Goal: Information Seeking & Learning: Learn about a topic

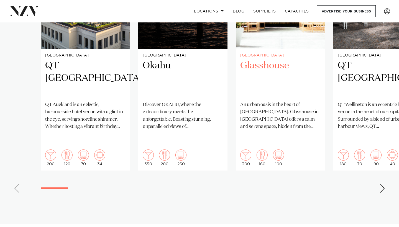
scroll to position [489, 0]
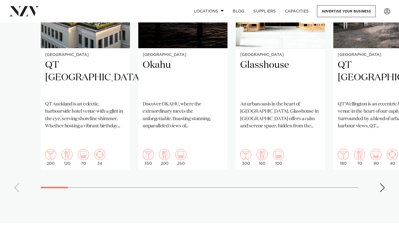
click at [383, 183] on div "Next slide" at bounding box center [383, 187] width 6 height 9
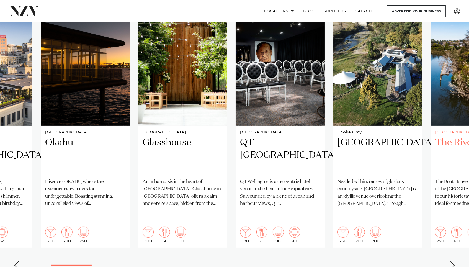
scroll to position [417, 0]
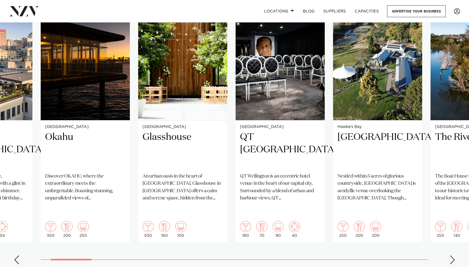
click at [399, 227] on div "Next slide" at bounding box center [453, 259] width 6 height 9
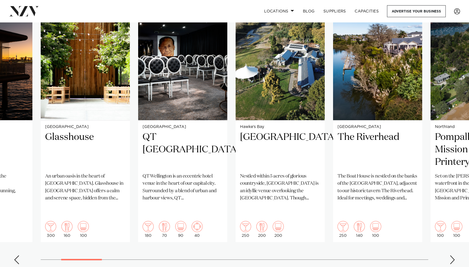
click at [399, 227] on div "Next slide" at bounding box center [453, 259] width 6 height 9
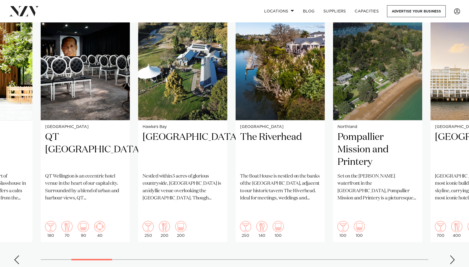
click at [399, 227] on div "Next slide" at bounding box center [453, 259] width 6 height 9
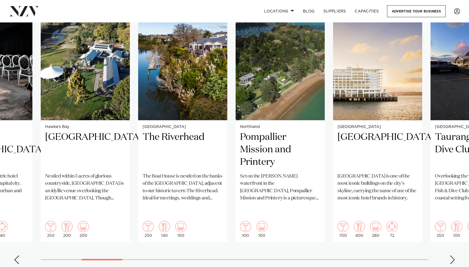
click at [399, 227] on div "Next slide" at bounding box center [453, 259] width 6 height 9
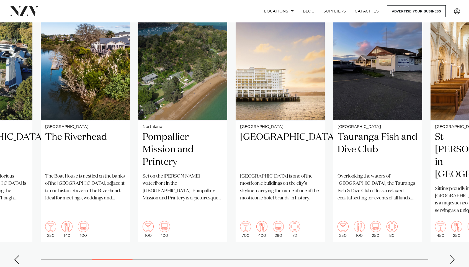
click at [399, 227] on div "Next slide" at bounding box center [453, 259] width 6 height 9
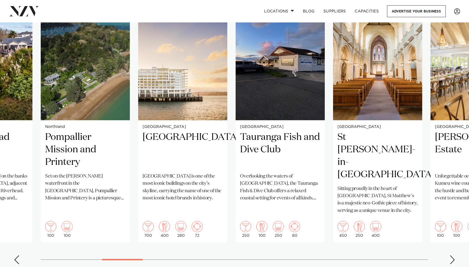
click at [399, 227] on div "Next slide" at bounding box center [453, 259] width 6 height 9
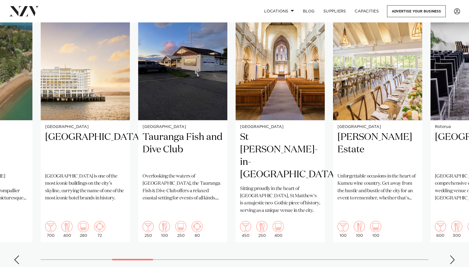
click at [399, 227] on div "Next slide" at bounding box center [453, 259] width 6 height 9
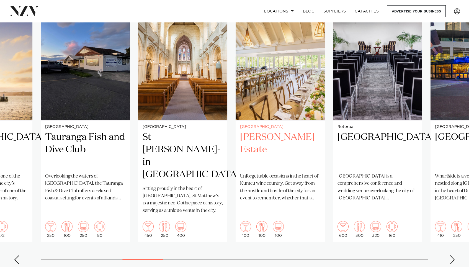
click at [298, 166] on h2 "[PERSON_NAME] Estate" at bounding box center [280, 149] width 80 height 37
click at [399, 227] on div "Next slide" at bounding box center [453, 259] width 6 height 9
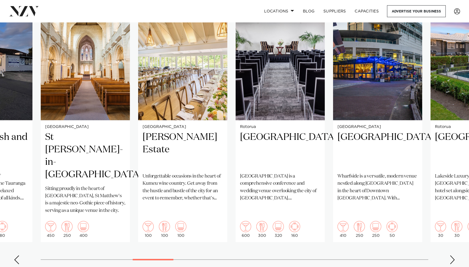
click at [399, 227] on div "Next slide" at bounding box center [453, 259] width 6 height 9
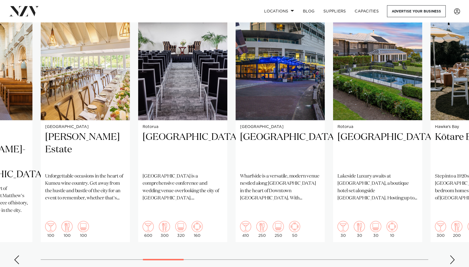
click at [399, 227] on div "Next slide" at bounding box center [453, 259] width 6 height 9
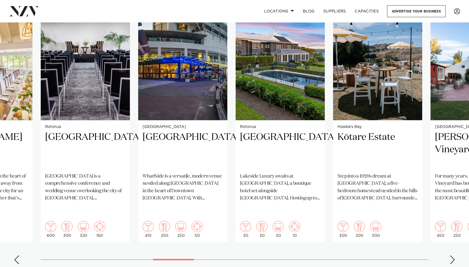
click at [399, 227] on div "Next slide" at bounding box center [453, 259] width 6 height 9
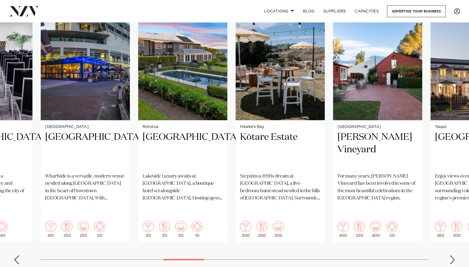
click at [399, 227] on div "Next slide" at bounding box center [453, 259] width 6 height 9
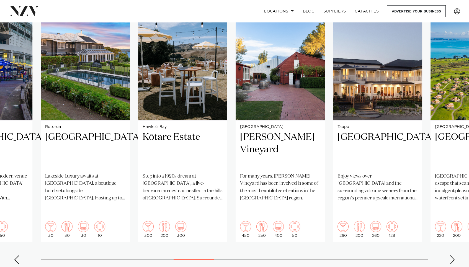
click at [399, 227] on div "Next slide" at bounding box center [453, 259] width 6 height 9
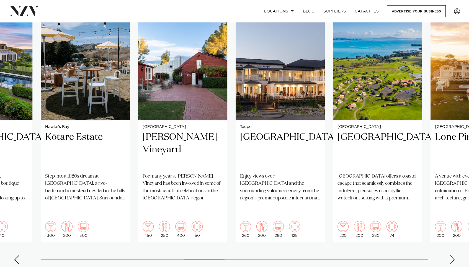
click at [399, 227] on div "Next slide" at bounding box center [453, 259] width 6 height 9
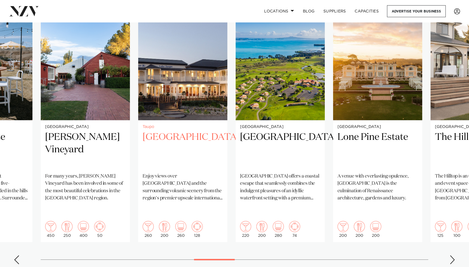
click at [193, 104] on img "17 / 38" at bounding box center [182, 61] width 89 height 120
click at [399, 227] on swiper-container "Auckland QT [GEOGRAPHIC_DATA] [GEOGRAPHIC_DATA] is an eclectic, harbourside hot…" at bounding box center [234, 135] width 469 height 268
click at [399, 227] on div "Next slide" at bounding box center [453, 259] width 6 height 9
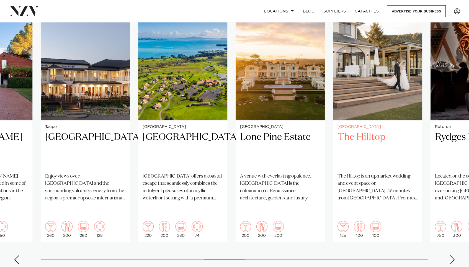
click at [382, 131] on h2 "The Hilltop" at bounding box center [378, 149] width 80 height 37
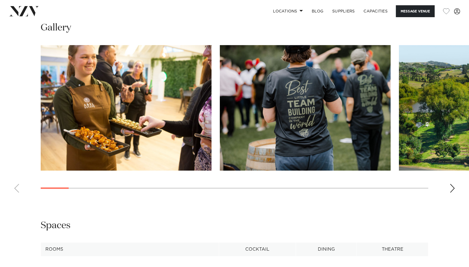
scroll to position [517, 0]
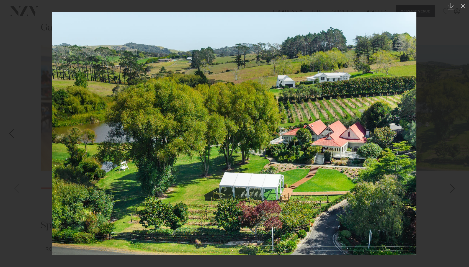
click at [457, 124] on link at bounding box center [459, 134] width 19 height 28
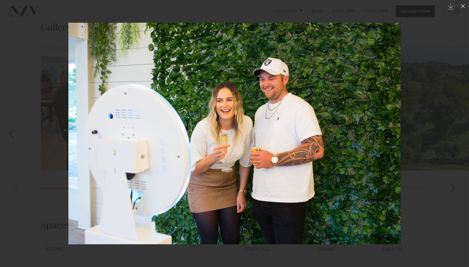
click at [469, 90] on div at bounding box center [234, 133] width 469 height 267
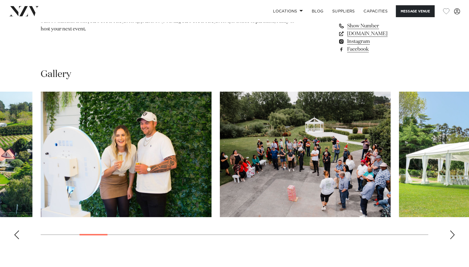
scroll to position [503, 0]
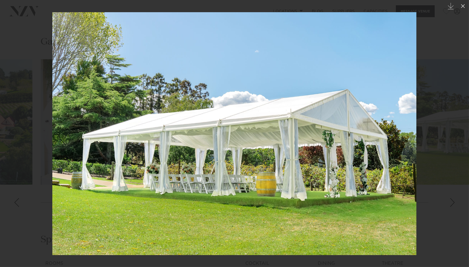
click at [459, 132] on div "Next slide" at bounding box center [457, 133] width 7 height 11
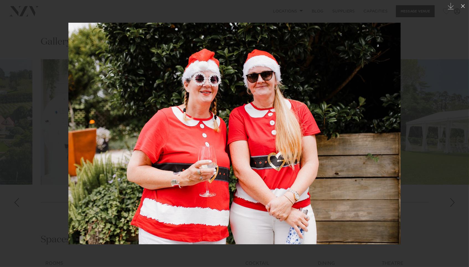
click at [459, 132] on div "Next slide" at bounding box center [457, 133] width 7 height 11
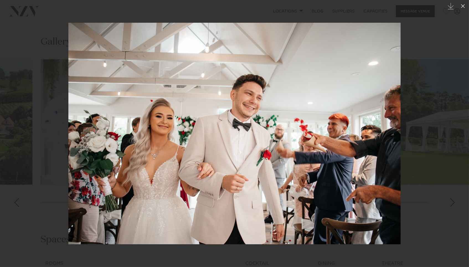
click at [459, 132] on div "Next slide" at bounding box center [457, 133] width 7 height 11
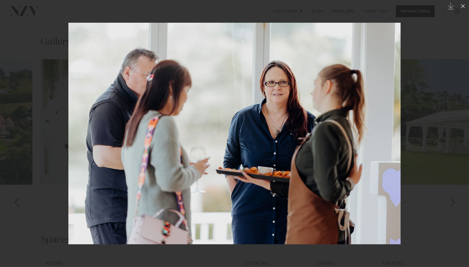
click at [459, 132] on div "Next slide" at bounding box center [457, 133] width 7 height 11
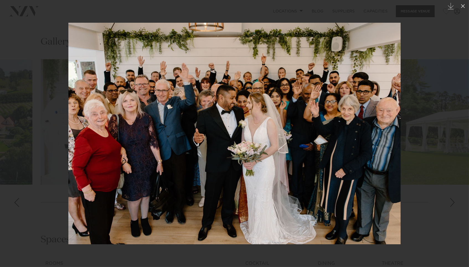
click at [459, 132] on div "Next slide" at bounding box center [457, 133] width 7 height 11
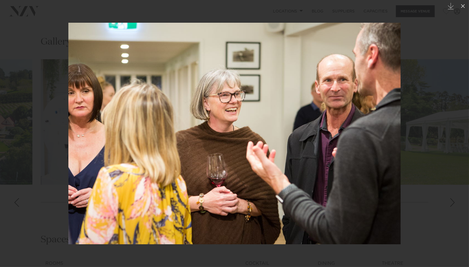
click at [459, 132] on div "Next slide" at bounding box center [457, 133] width 7 height 11
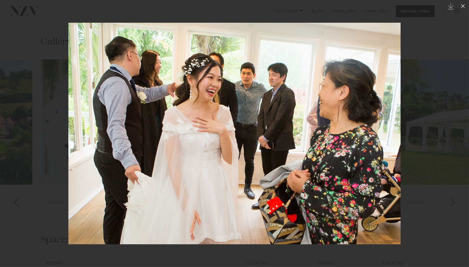
click at [459, 132] on div "Next slide" at bounding box center [457, 133] width 7 height 11
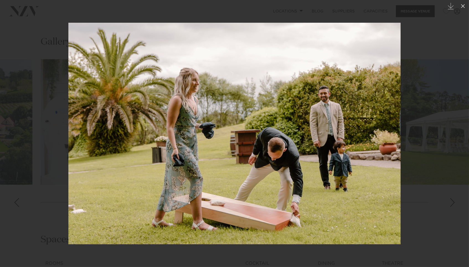
click at [459, 132] on div "Next slide" at bounding box center [457, 133] width 7 height 11
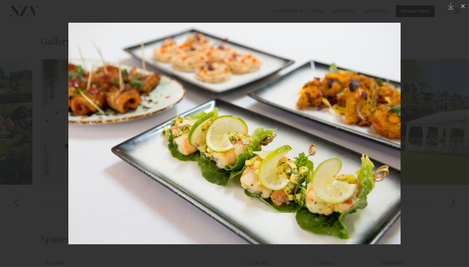
click at [459, 132] on div "Next slide" at bounding box center [457, 133] width 7 height 11
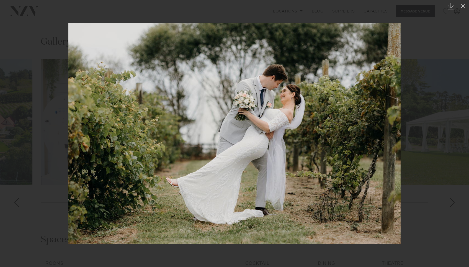
click at [459, 132] on div "Next slide" at bounding box center [457, 133] width 7 height 11
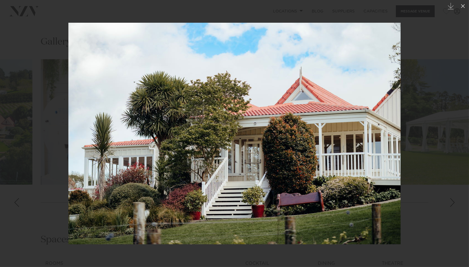
click at [459, 132] on div "Next slide" at bounding box center [457, 133] width 7 height 11
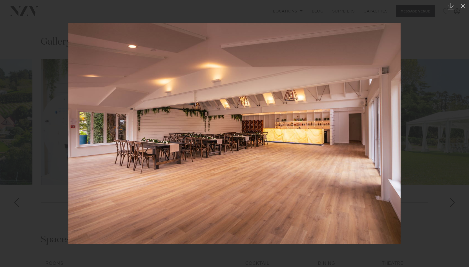
click at [445, 130] on div at bounding box center [234, 133] width 469 height 267
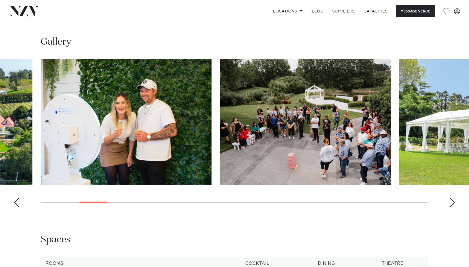
scroll to position [502, 0]
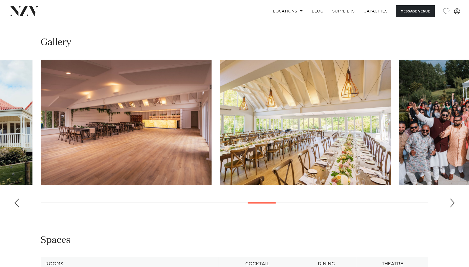
click at [280, 128] on img "18 / 30" at bounding box center [305, 123] width 171 height 126
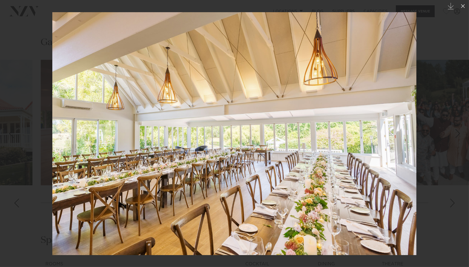
click at [439, 127] on div at bounding box center [234, 133] width 469 height 267
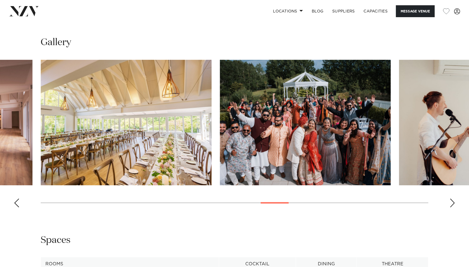
scroll to position [502, 0]
click at [451, 199] on div "Next slide" at bounding box center [453, 203] width 6 height 9
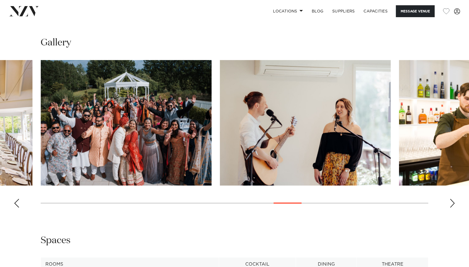
click at [451, 199] on div "Next slide" at bounding box center [453, 203] width 6 height 9
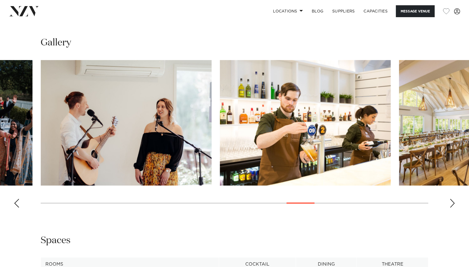
click at [451, 199] on div "Next slide" at bounding box center [453, 203] width 6 height 9
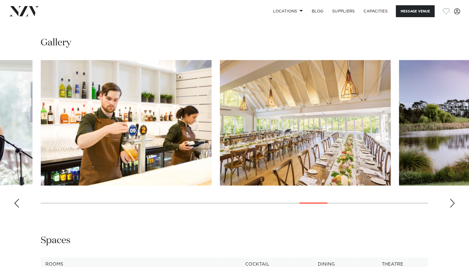
click at [451, 199] on div "Next slide" at bounding box center [453, 203] width 6 height 9
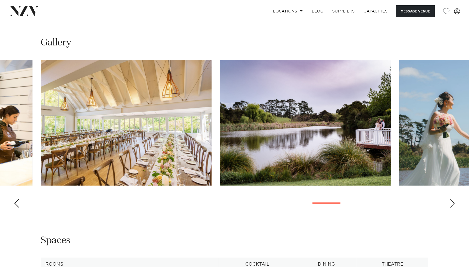
click at [451, 199] on div "Next slide" at bounding box center [453, 203] width 6 height 9
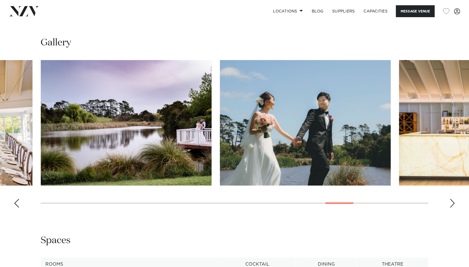
click at [451, 199] on div "Next slide" at bounding box center [453, 203] width 6 height 9
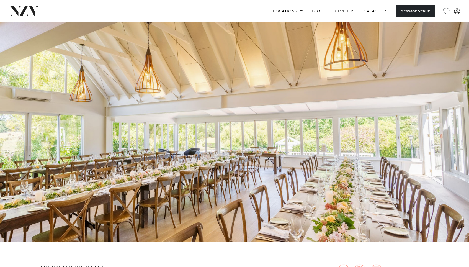
scroll to position [0, 0]
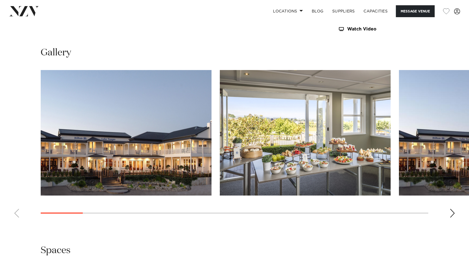
scroll to position [533, 0]
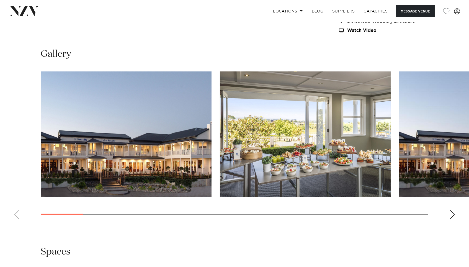
click at [453, 210] on div "Next slide" at bounding box center [453, 214] width 6 height 9
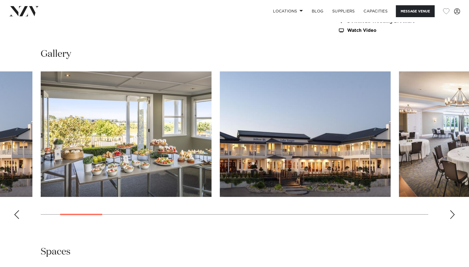
click at [453, 210] on div "Next slide" at bounding box center [453, 214] width 6 height 9
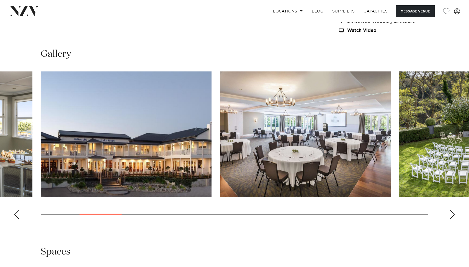
click at [453, 210] on div "Next slide" at bounding box center [453, 214] width 6 height 9
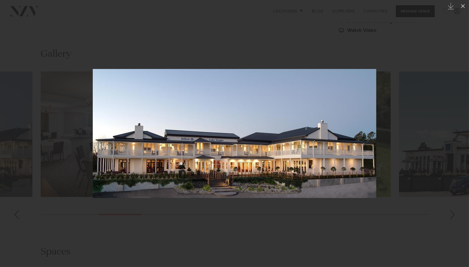
click at [444, 126] on div at bounding box center [234, 133] width 469 height 267
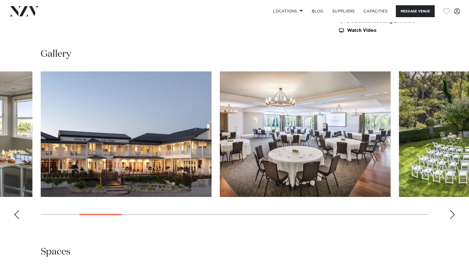
scroll to position [532, 0]
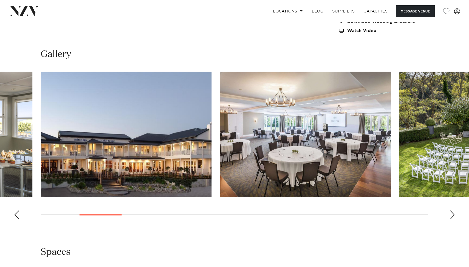
click at [304, 155] on img "4 / 20" at bounding box center [305, 135] width 171 height 126
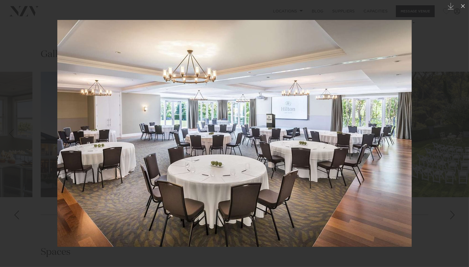
click at [465, 140] on link at bounding box center [459, 134] width 19 height 28
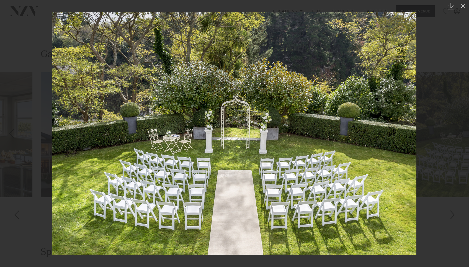
click at [452, 132] on link at bounding box center [459, 134] width 19 height 28
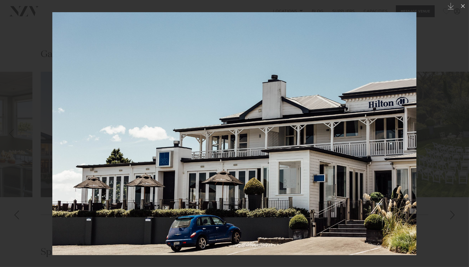
click at [452, 132] on link at bounding box center [459, 134] width 19 height 28
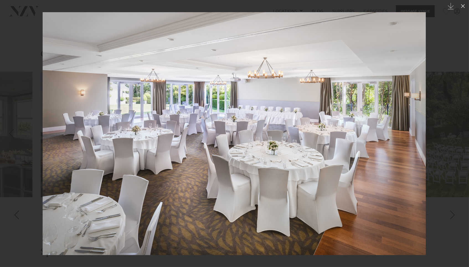
click at [452, 132] on link at bounding box center [459, 134] width 19 height 28
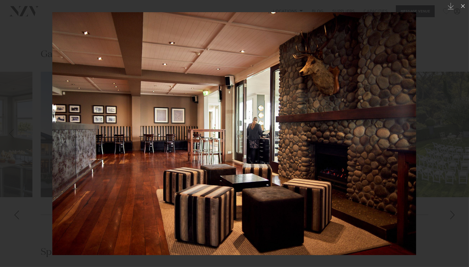
click at [452, 132] on link at bounding box center [459, 134] width 19 height 28
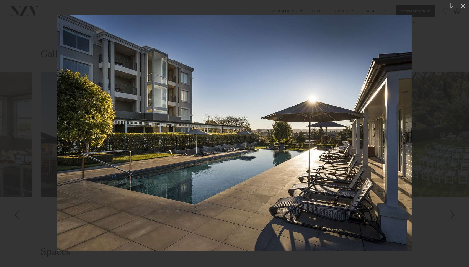
click at [452, 132] on link at bounding box center [459, 134] width 19 height 28
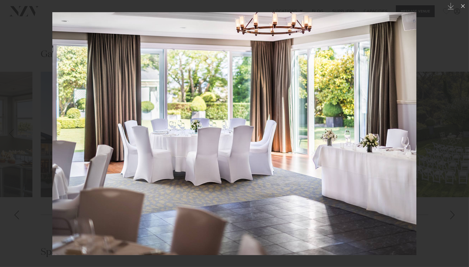
click at [452, 132] on link at bounding box center [459, 134] width 19 height 28
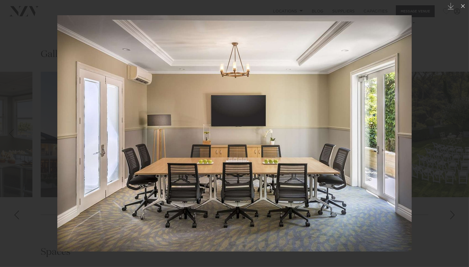
click at [452, 132] on link at bounding box center [459, 134] width 19 height 28
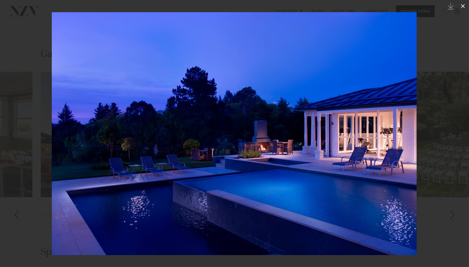
click at [461, 4] on icon at bounding box center [463, 6] width 4 height 4
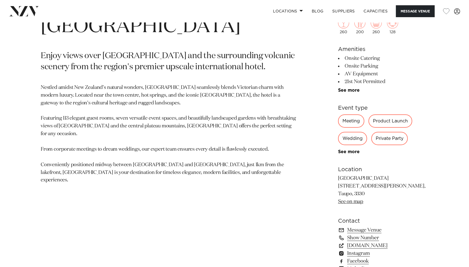
scroll to position [269, 0]
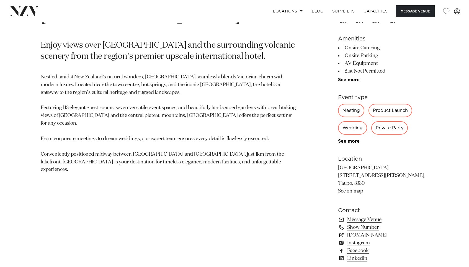
click at [370, 233] on link "www.hilton.com" at bounding box center [383, 235] width 90 height 8
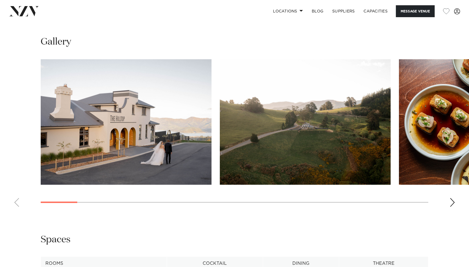
scroll to position [492, 0]
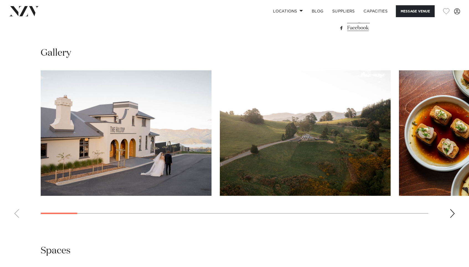
click at [454, 209] on div "Next slide" at bounding box center [453, 213] width 6 height 9
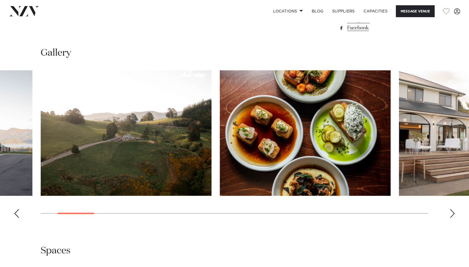
click at [454, 209] on div "Next slide" at bounding box center [453, 213] width 6 height 9
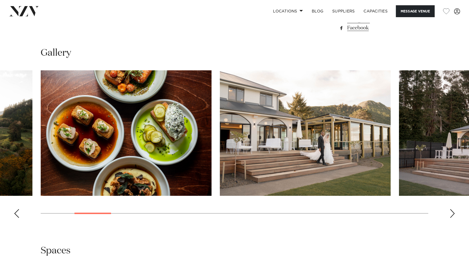
click at [454, 209] on div "Next slide" at bounding box center [453, 213] width 6 height 9
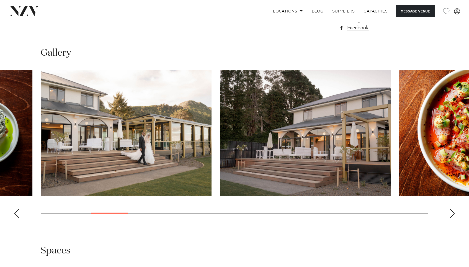
click at [454, 209] on div "Next slide" at bounding box center [453, 213] width 6 height 9
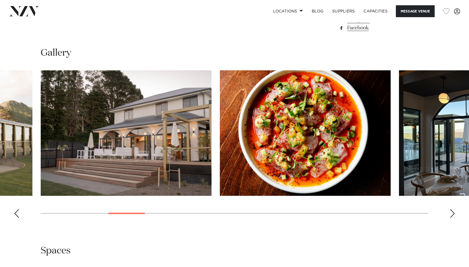
click at [454, 209] on div "Next slide" at bounding box center [453, 213] width 6 height 9
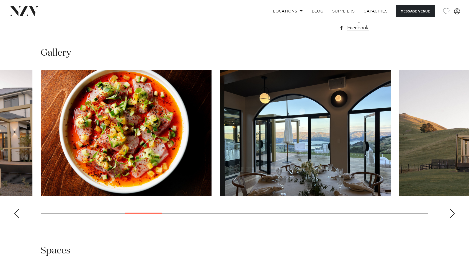
click at [454, 209] on div "Next slide" at bounding box center [453, 213] width 6 height 9
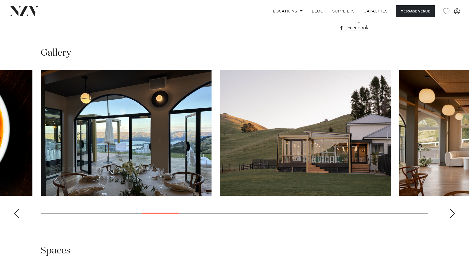
click at [454, 209] on div "Next slide" at bounding box center [453, 213] width 6 height 9
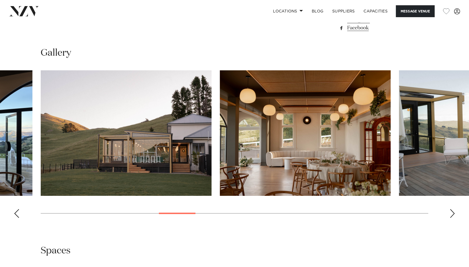
click at [454, 209] on div "Next slide" at bounding box center [453, 213] width 6 height 9
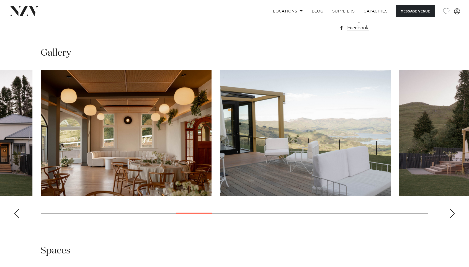
click at [454, 209] on div "Next slide" at bounding box center [453, 213] width 6 height 9
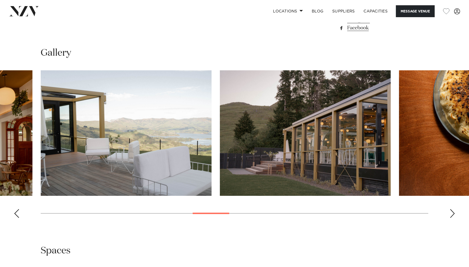
click at [454, 209] on div "Next slide" at bounding box center [453, 213] width 6 height 9
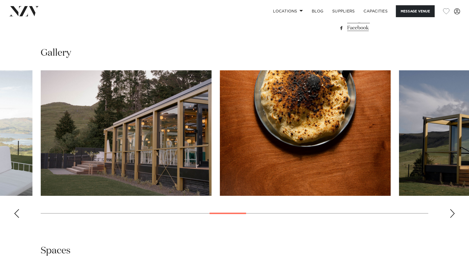
click at [454, 209] on div "Next slide" at bounding box center [453, 213] width 6 height 9
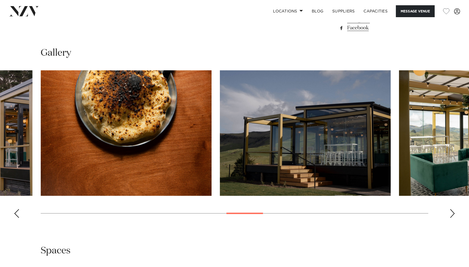
click at [454, 209] on div "Next slide" at bounding box center [453, 213] width 6 height 9
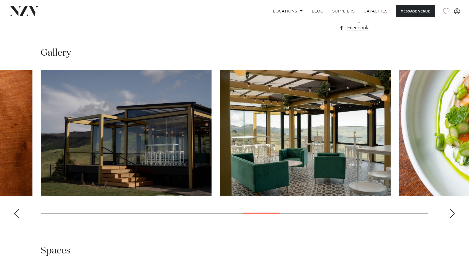
click at [454, 209] on div "Next slide" at bounding box center [453, 213] width 6 height 9
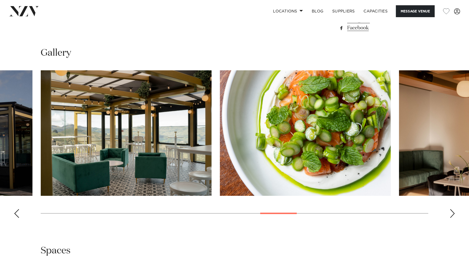
click at [454, 209] on div "Next slide" at bounding box center [453, 213] width 6 height 9
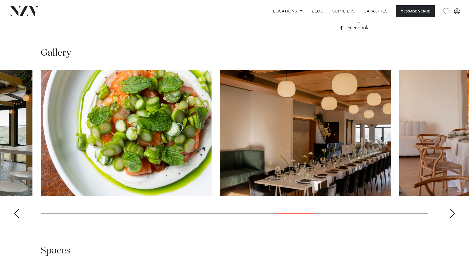
click at [454, 209] on div "Next slide" at bounding box center [453, 213] width 6 height 9
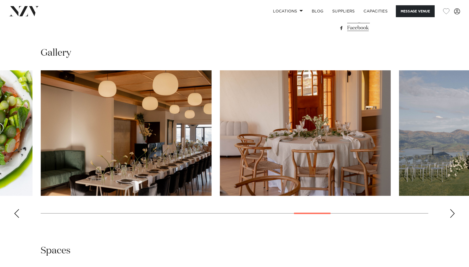
click at [454, 209] on div "Next slide" at bounding box center [453, 213] width 6 height 9
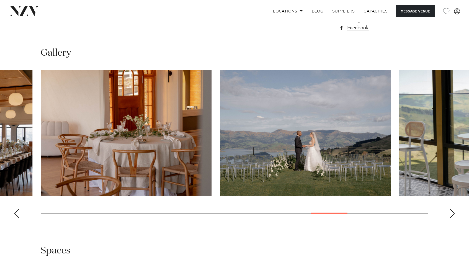
click at [454, 209] on div "Next slide" at bounding box center [453, 213] width 6 height 9
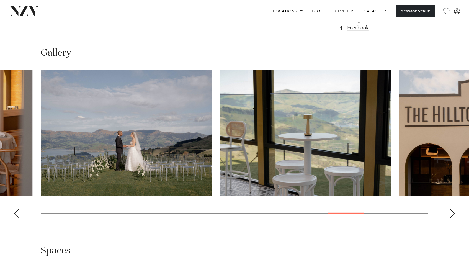
click at [454, 209] on div "Next slide" at bounding box center [453, 213] width 6 height 9
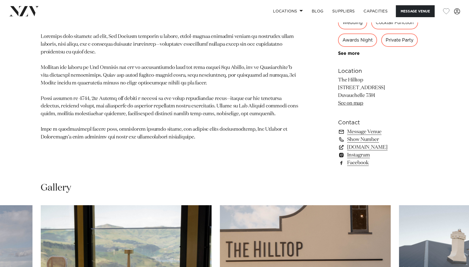
scroll to position [286, 0]
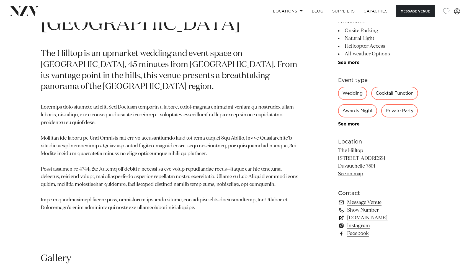
click at [368, 215] on link "www.thehilltop.co.nz" at bounding box center [383, 218] width 90 height 8
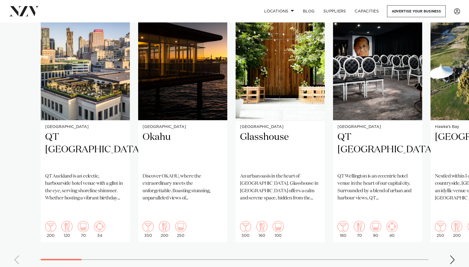
click at [451, 255] on div "Next slide" at bounding box center [453, 259] width 6 height 9
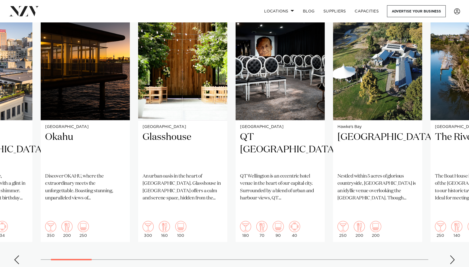
click at [450, 255] on div "Next slide" at bounding box center [453, 259] width 6 height 9
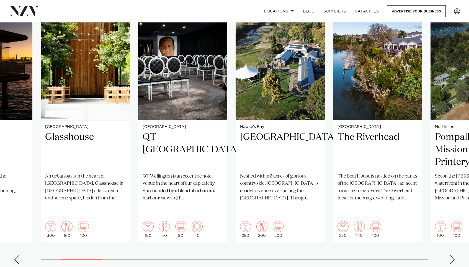
click at [450, 255] on div "Next slide" at bounding box center [453, 259] width 6 height 9
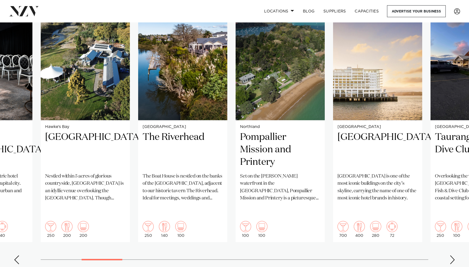
click at [450, 255] on div "Next slide" at bounding box center [453, 259] width 6 height 9
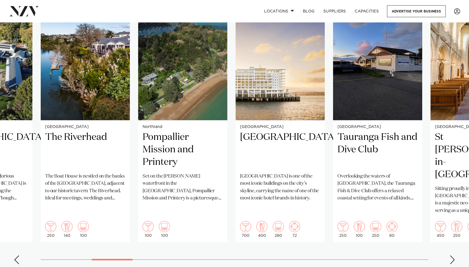
click at [450, 255] on div "Next slide" at bounding box center [453, 259] width 6 height 9
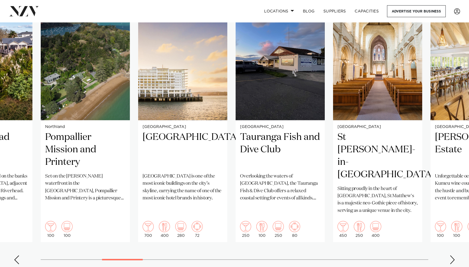
click at [450, 255] on div "Next slide" at bounding box center [453, 259] width 6 height 9
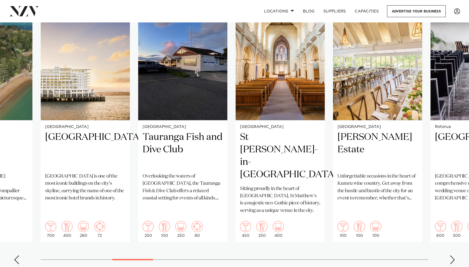
click at [450, 255] on div "Next slide" at bounding box center [453, 259] width 6 height 9
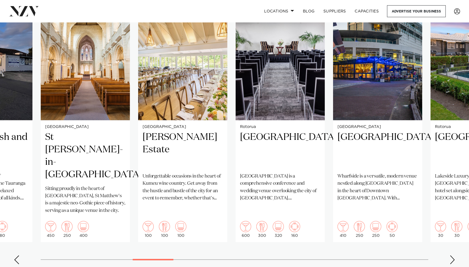
click at [450, 255] on div "Next slide" at bounding box center [453, 259] width 6 height 9
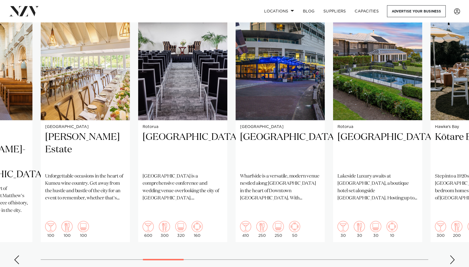
click at [450, 255] on div "Next slide" at bounding box center [453, 259] width 6 height 9
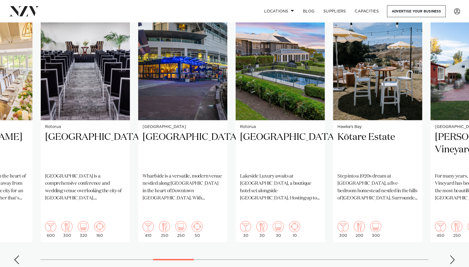
click at [450, 255] on div "Next slide" at bounding box center [453, 259] width 6 height 9
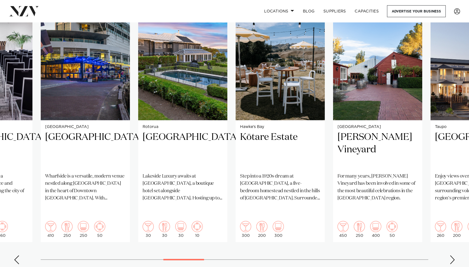
click at [450, 255] on div "Next slide" at bounding box center [453, 259] width 6 height 9
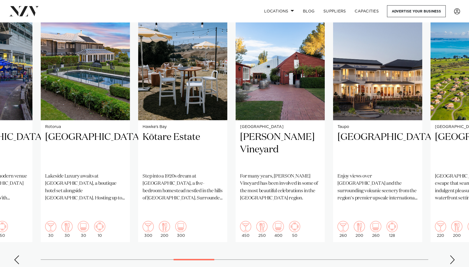
click at [450, 255] on div "Next slide" at bounding box center [453, 259] width 6 height 9
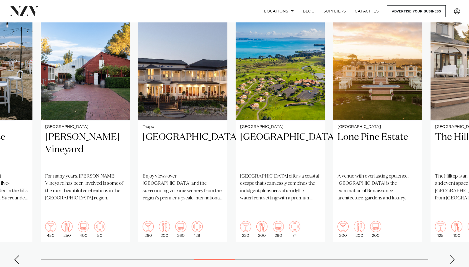
click at [450, 255] on div "Next slide" at bounding box center [453, 259] width 6 height 9
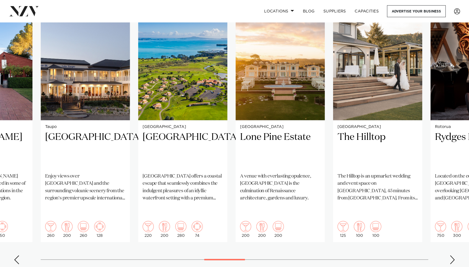
click at [450, 255] on div "Next slide" at bounding box center [453, 259] width 6 height 9
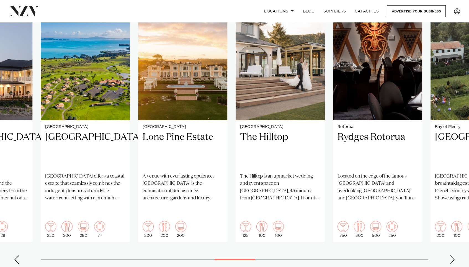
click at [450, 255] on div "Next slide" at bounding box center [453, 259] width 6 height 9
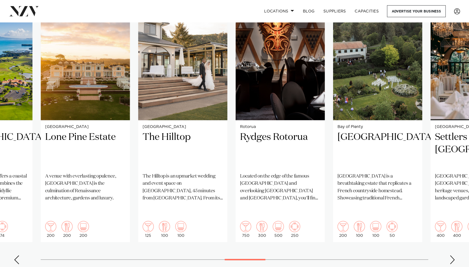
click at [450, 255] on div "Next slide" at bounding box center [453, 259] width 6 height 9
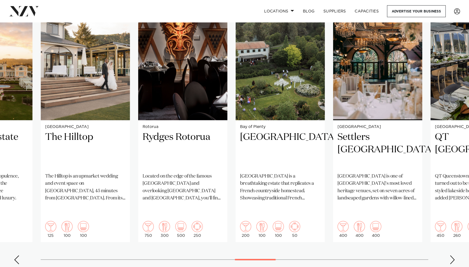
click at [450, 255] on div "Next slide" at bounding box center [453, 259] width 6 height 9
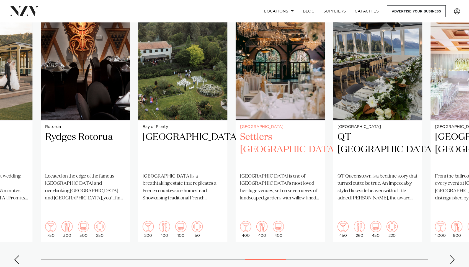
click at [278, 135] on h2 "Settlers Country Manor" at bounding box center [280, 149] width 80 height 37
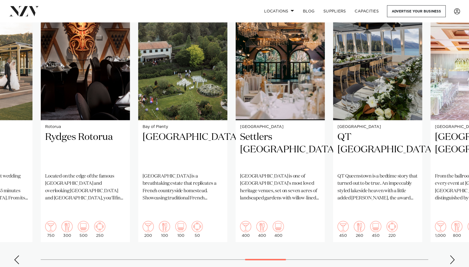
click at [454, 255] on div "Next slide" at bounding box center [453, 259] width 6 height 9
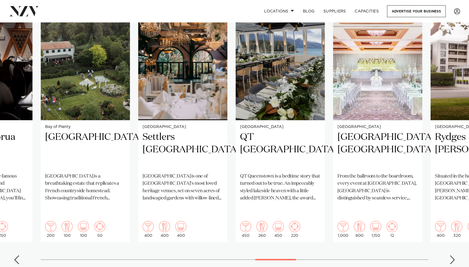
click at [454, 255] on div "Next slide" at bounding box center [453, 259] width 6 height 9
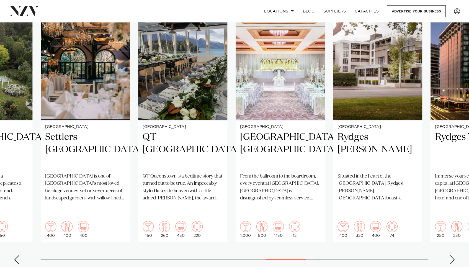
click at [453, 255] on div "Next slide" at bounding box center [453, 259] width 6 height 9
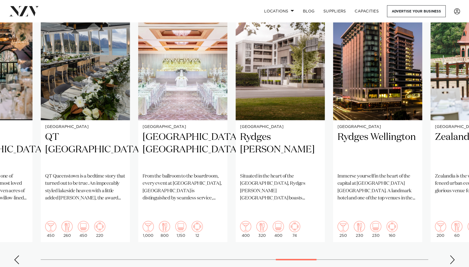
click at [453, 255] on div "Next slide" at bounding box center [453, 259] width 6 height 9
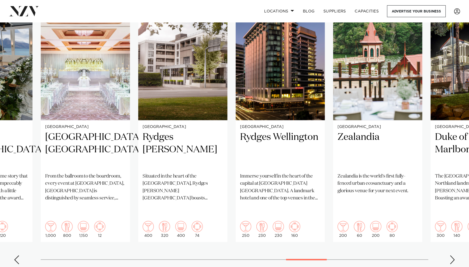
click at [453, 255] on div "Next slide" at bounding box center [453, 259] width 6 height 9
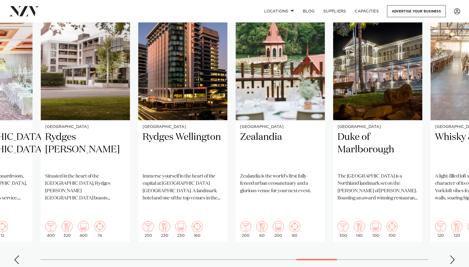
click at [453, 255] on div "Next slide" at bounding box center [453, 259] width 6 height 9
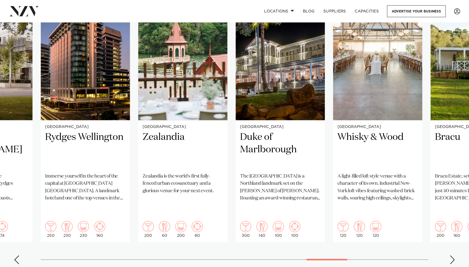
click at [453, 255] on div "Next slide" at bounding box center [453, 259] width 6 height 9
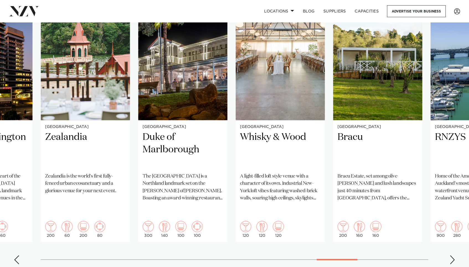
click at [453, 255] on div "Next slide" at bounding box center [453, 259] width 6 height 9
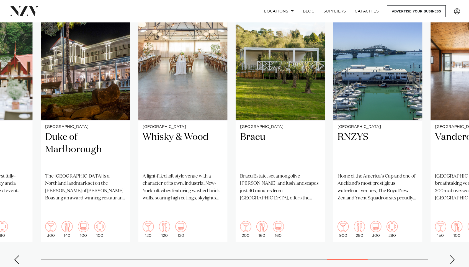
click at [453, 255] on div "Next slide" at bounding box center [453, 259] width 6 height 9
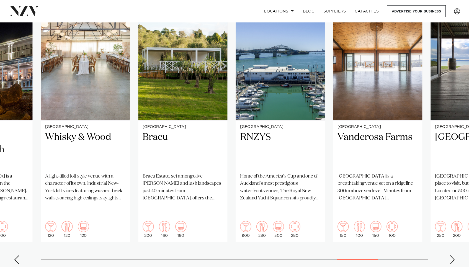
click at [453, 255] on div "Next slide" at bounding box center [453, 259] width 6 height 9
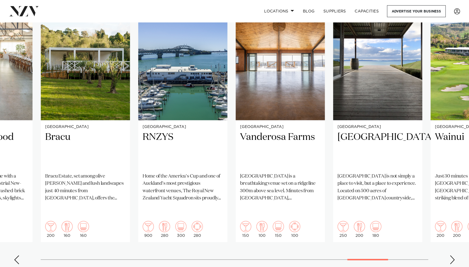
click at [453, 255] on div "Next slide" at bounding box center [453, 259] width 6 height 9
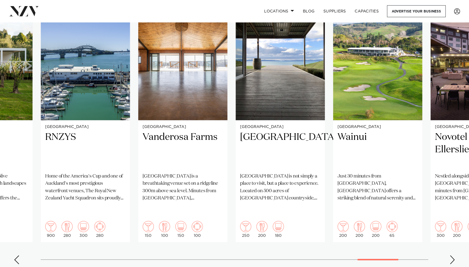
click at [453, 255] on div "Next slide" at bounding box center [453, 259] width 6 height 9
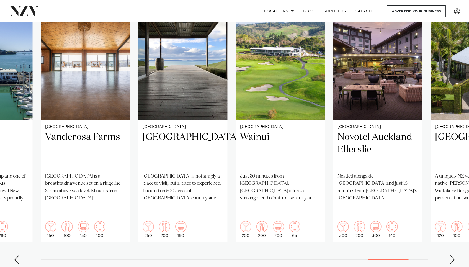
click at [453, 255] on div "Next slide" at bounding box center [453, 259] width 6 height 9
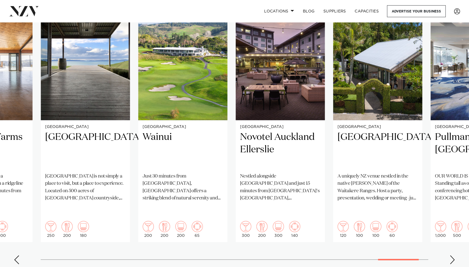
click at [453, 255] on div "Next slide" at bounding box center [453, 259] width 6 height 9
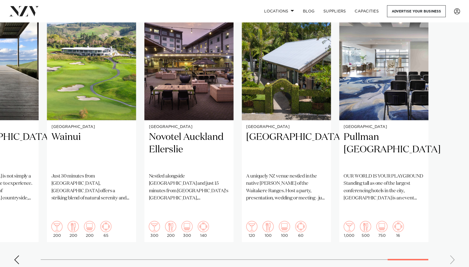
click at [453, 246] on swiper-container "Auckland QT Auckland QT Auckland is an eclectic, harbourside hotel venue with a…" at bounding box center [234, 135] width 469 height 268
click at [267, 149] on h2 "[GEOGRAPHIC_DATA]" at bounding box center [287, 149] width 80 height 37
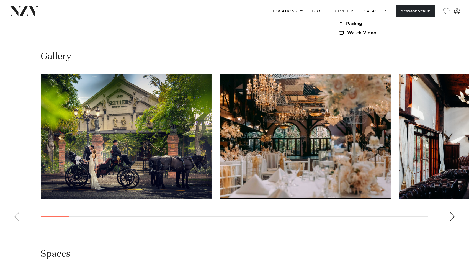
scroll to position [523, 0]
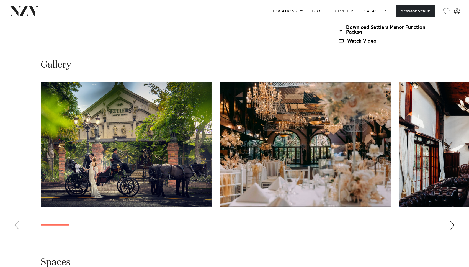
click at [453, 221] on div "Next slide" at bounding box center [453, 225] width 6 height 9
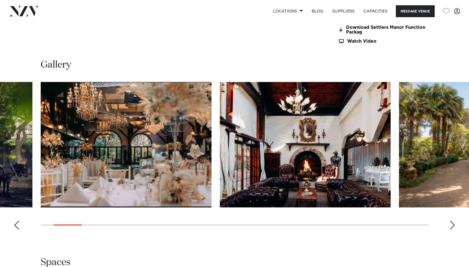
click at [453, 221] on div "Next slide" at bounding box center [453, 225] width 6 height 9
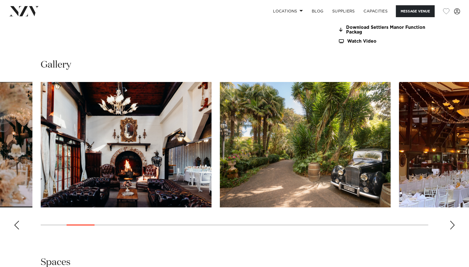
click at [453, 221] on div "Next slide" at bounding box center [453, 225] width 6 height 9
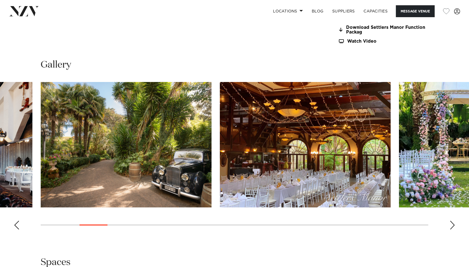
click at [453, 221] on div "Next slide" at bounding box center [453, 225] width 6 height 9
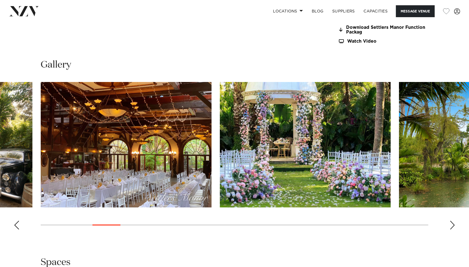
click at [453, 221] on div "Next slide" at bounding box center [453, 225] width 6 height 9
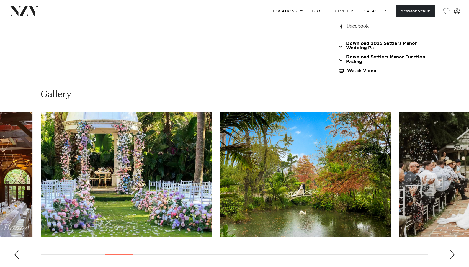
scroll to position [493, 0]
click at [16, 253] on div "Previous slide" at bounding box center [17, 254] width 6 height 9
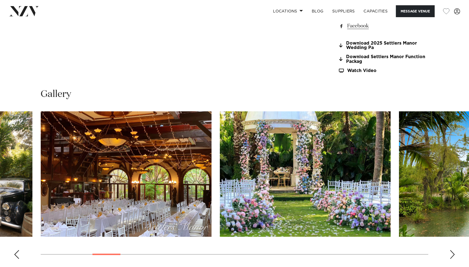
click at [16, 253] on div "Previous slide" at bounding box center [17, 254] width 6 height 9
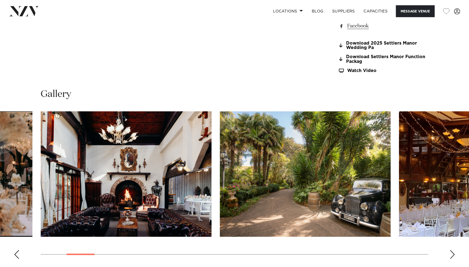
click at [16, 253] on div "Previous slide" at bounding box center [17, 254] width 6 height 9
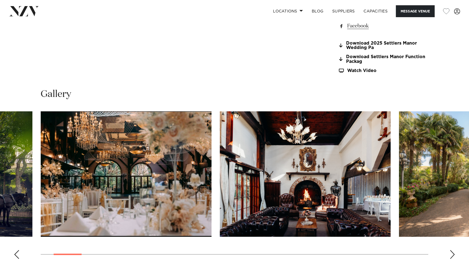
click at [16, 253] on div "Previous slide" at bounding box center [17, 254] width 6 height 9
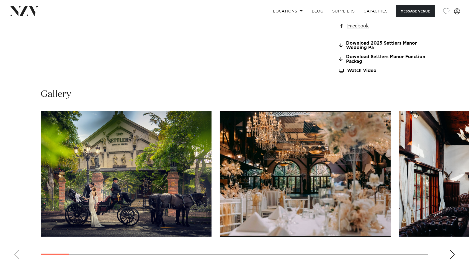
click at [451, 252] on div "Next slide" at bounding box center [453, 254] width 6 height 9
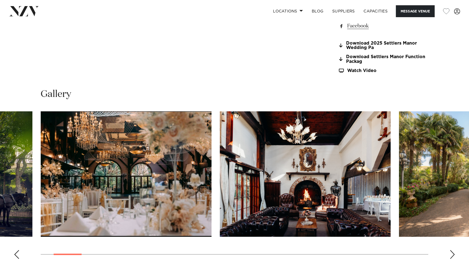
click at [451, 252] on div "Next slide" at bounding box center [453, 254] width 6 height 9
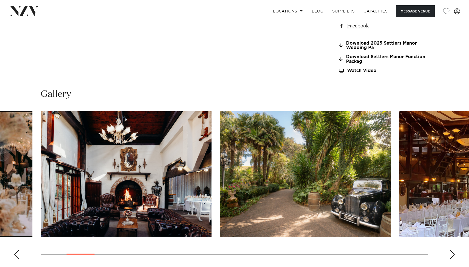
click at [451, 252] on div "Next slide" at bounding box center [453, 254] width 6 height 9
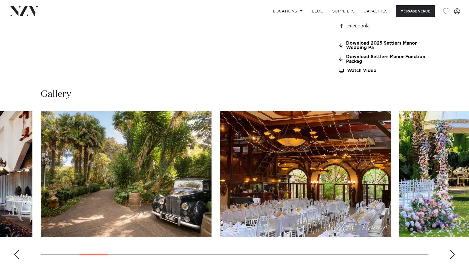
click at [451, 252] on div "Next slide" at bounding box center [453, 254] width 6 height 9
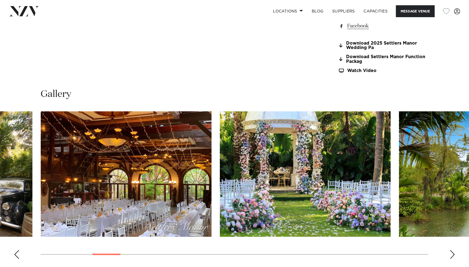
click at [451, 252] on div "Next slide" at bounding box center [453, 254] width 6 height 9
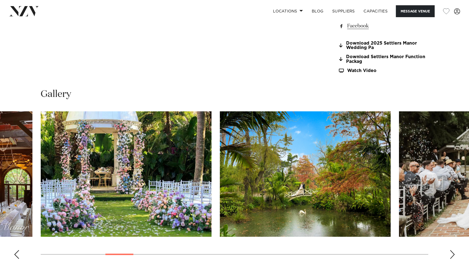
click at [451, 252] on div "Next slide" at bounding box center [453, 254] width 6 height 9
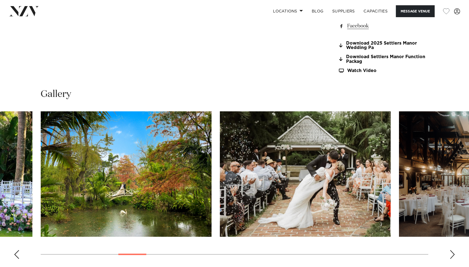
click at [451, 252] on div "Next slide" at bounding box center [453, 254] width 6 height 9
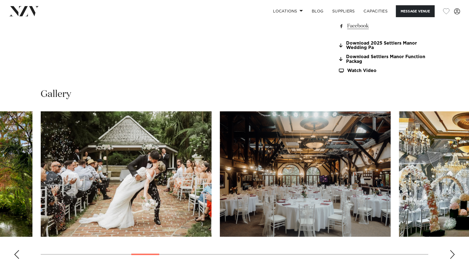
click at [451, 252] on div "Next slide" at bounding box center [453, 254] width 6 height 9
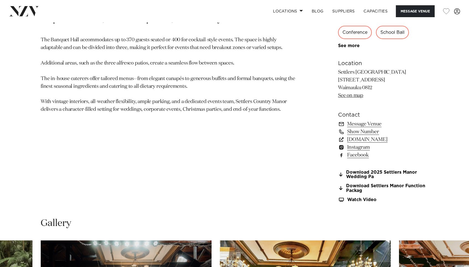
scroll to position [287, 0]
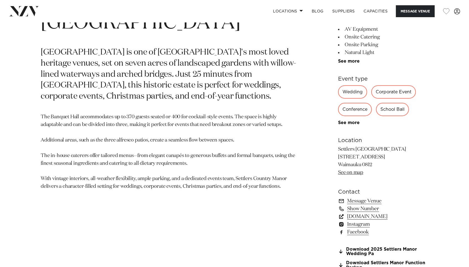
click at [375, 215] on link "www.settlerscountrymanor.co.nz" at bounding box center [383, 217] width 90 height 8
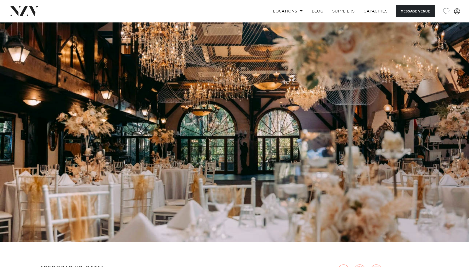
scroll to position [0, 0]
